Goal: Task Accomplishment & Management: Use online tool/utility

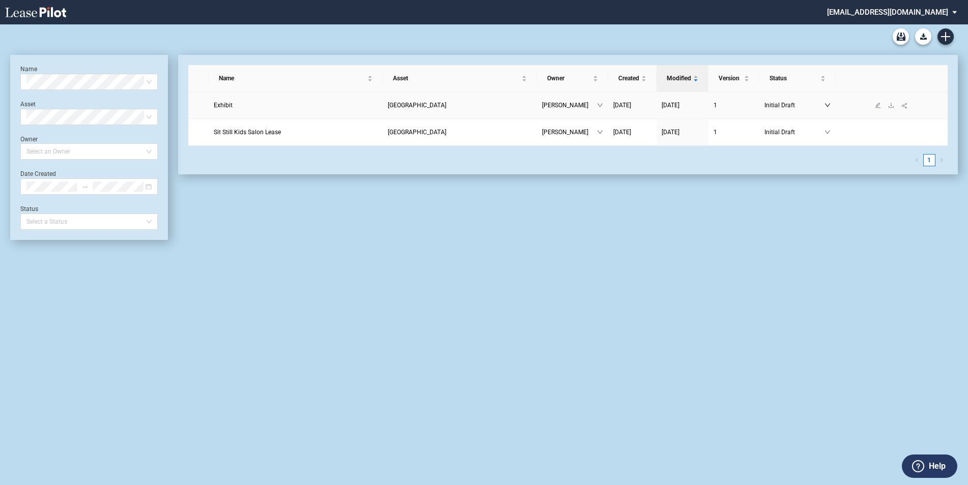
click at [827, 106] on icon "down" at bounding box center [827, 106] width 5 height 4
click at [420, 102] on span "[GEOGRAPHIC_DATA]" at bounding box center [417, 105] width 59 height 7
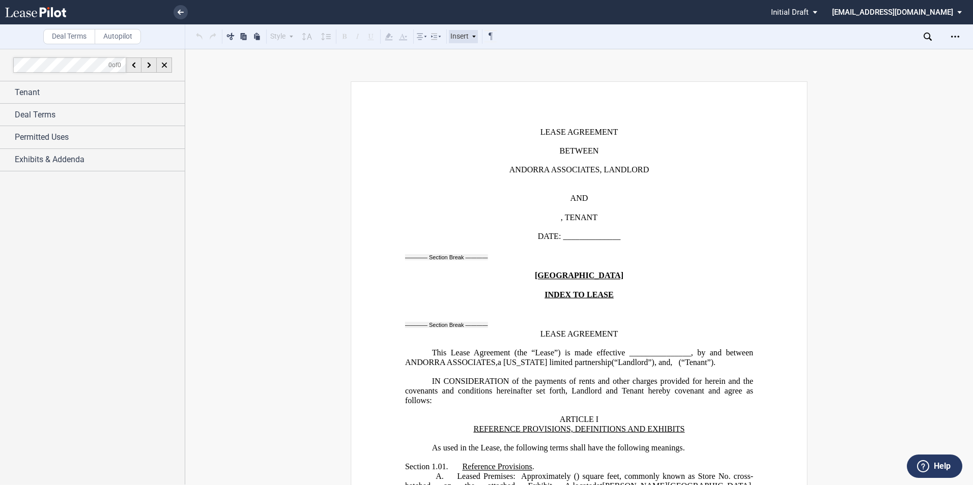
click at [474, 39] on div "Insert" at bounding box center [464, 36] width 30 height 13
click at [546, 339] on p "﻿" at bounding box center [579, 344] width 348 height 10
click at [180, 11] on icon at bounding box center [181, 12] width 6 height 5
